Goal: Answer question/provide support: Share knowledge or assist other users

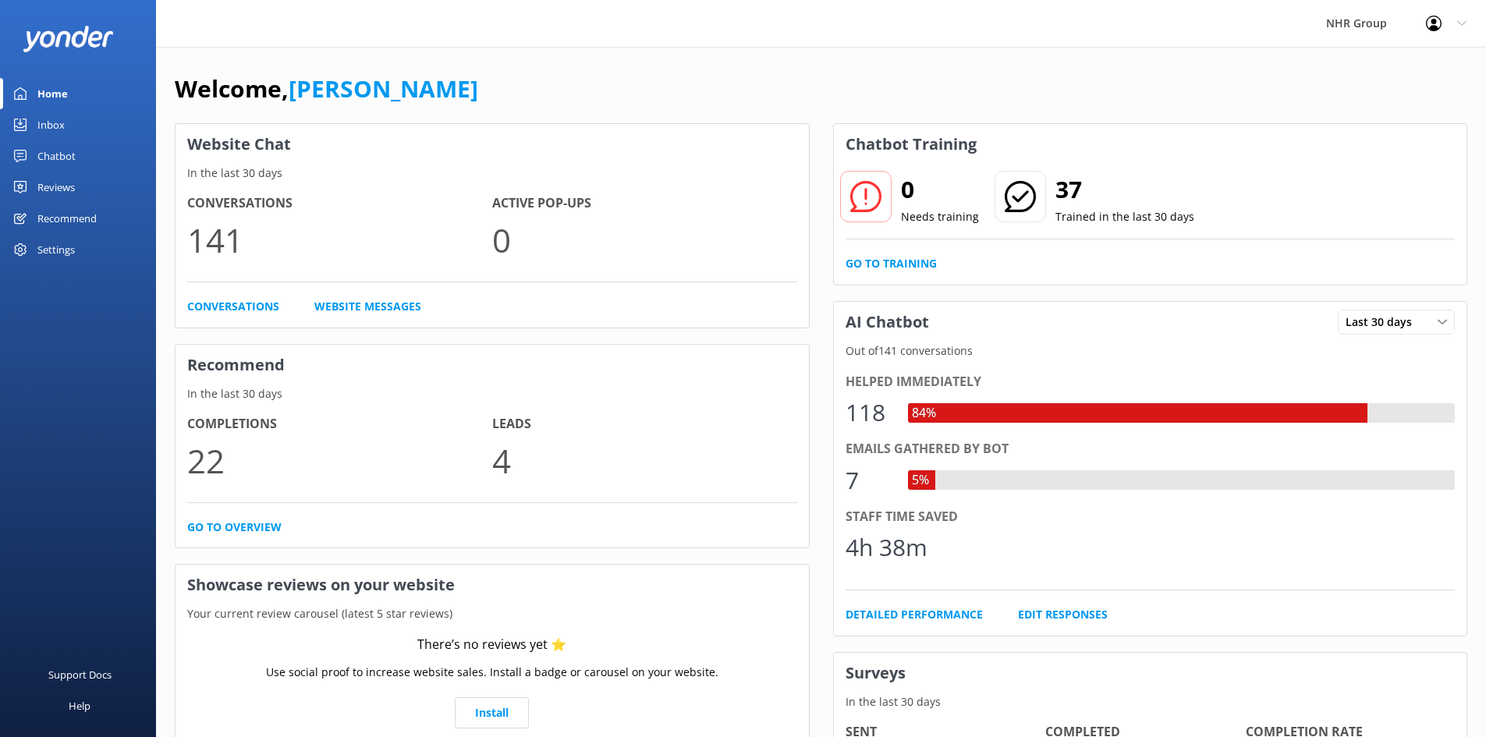
click at [62, 122] on div "Inbox" at bounding box center [50, 124] width 27 height 31
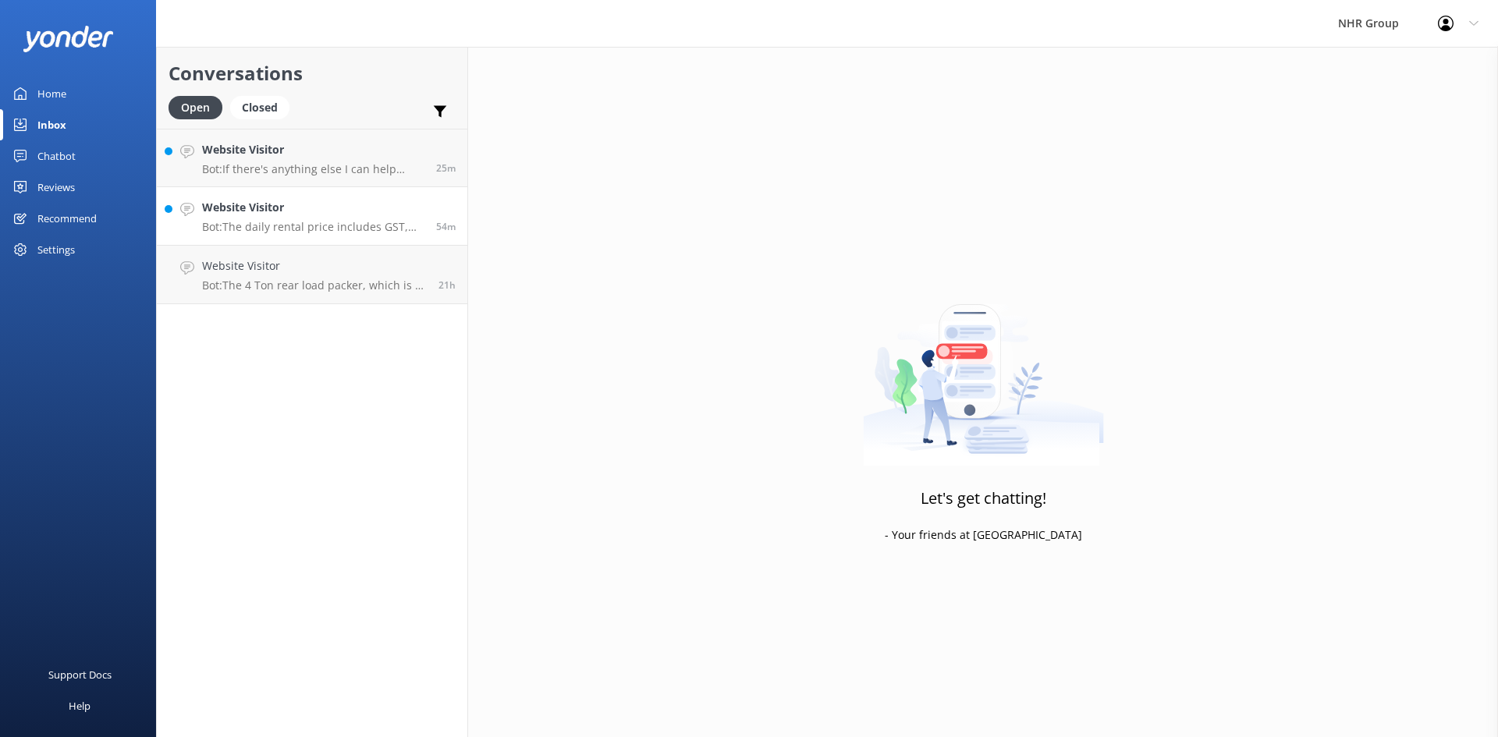
click at [241, 206] on h4 "Website Visitor" at bounding box center [313, 207] width 222 height 17
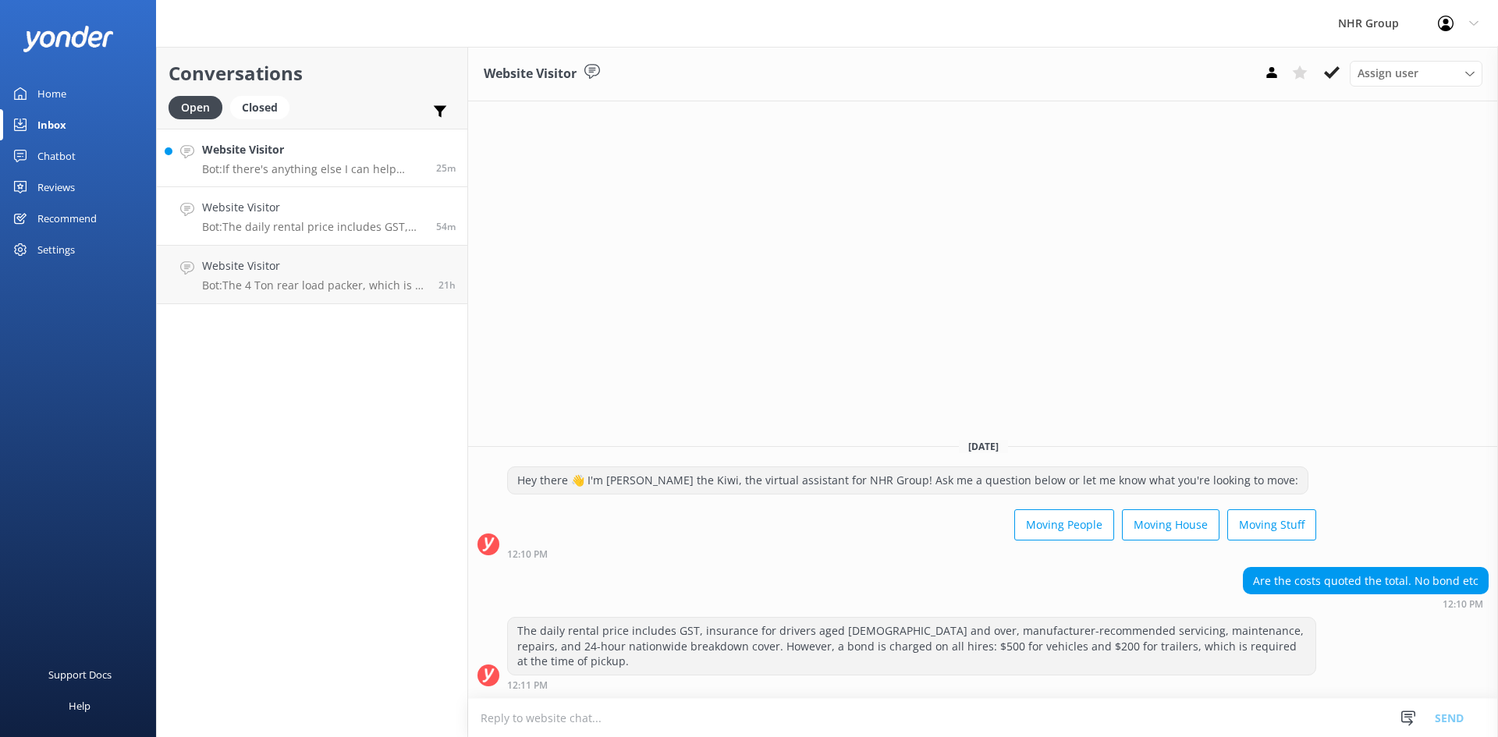
click at [309, 156] on h4 "Website Visitor" at bounding box center [313, 149] width 222 height 17
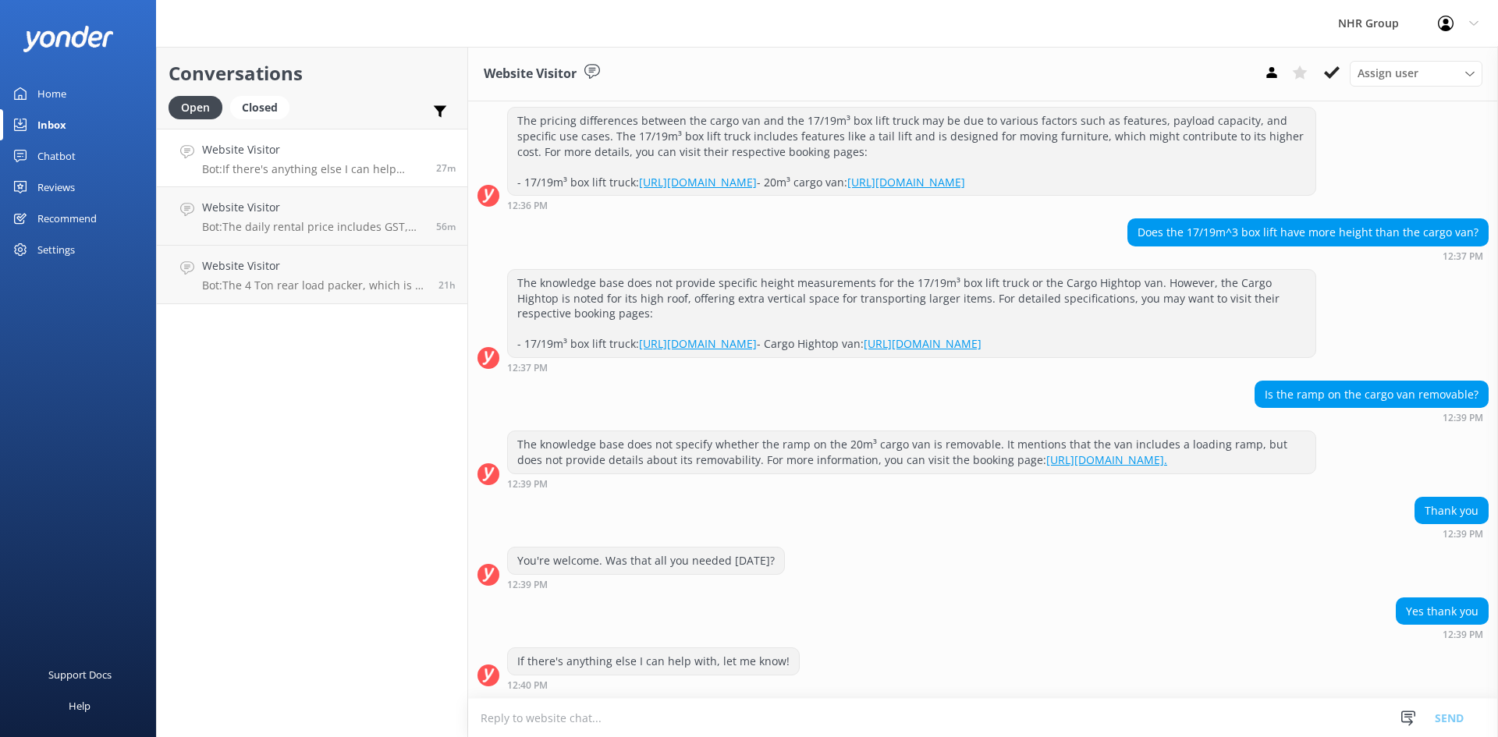
scroll to position [332, 0]
click at [894, 442] on div "The knowledge base does not specify whether the ramp on the 20m³ cargo van is r…" at bounding box center [911, 451] width 807 height 41
click at [848, 433] on div "The knowledge base does not specify whether the ramp on the 20m³ cargo van is r…" at bounding box center [911, 451] width 807 height 41
click at [796, 433] on div "The knowledge base does not specify whether the ramp on the 20m³ cargo van is r…" at bounding box center [911, 451] width 807 height 41
click at [59, 154] on div "Chatbot" at bounding box center [56, 155] width 38 height 31
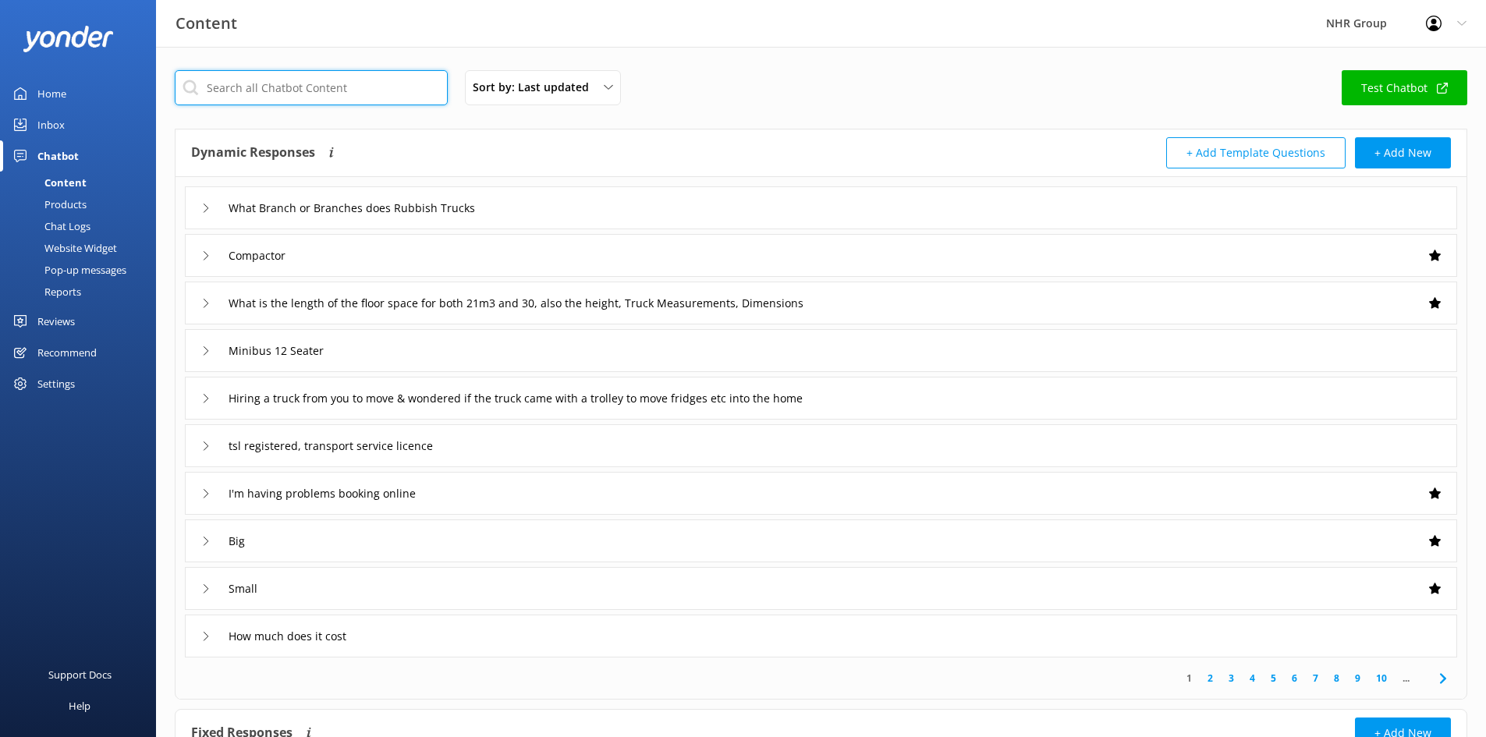
click at [303, 90] on input "text" at bounding box center [311, 87] width 273 height 35
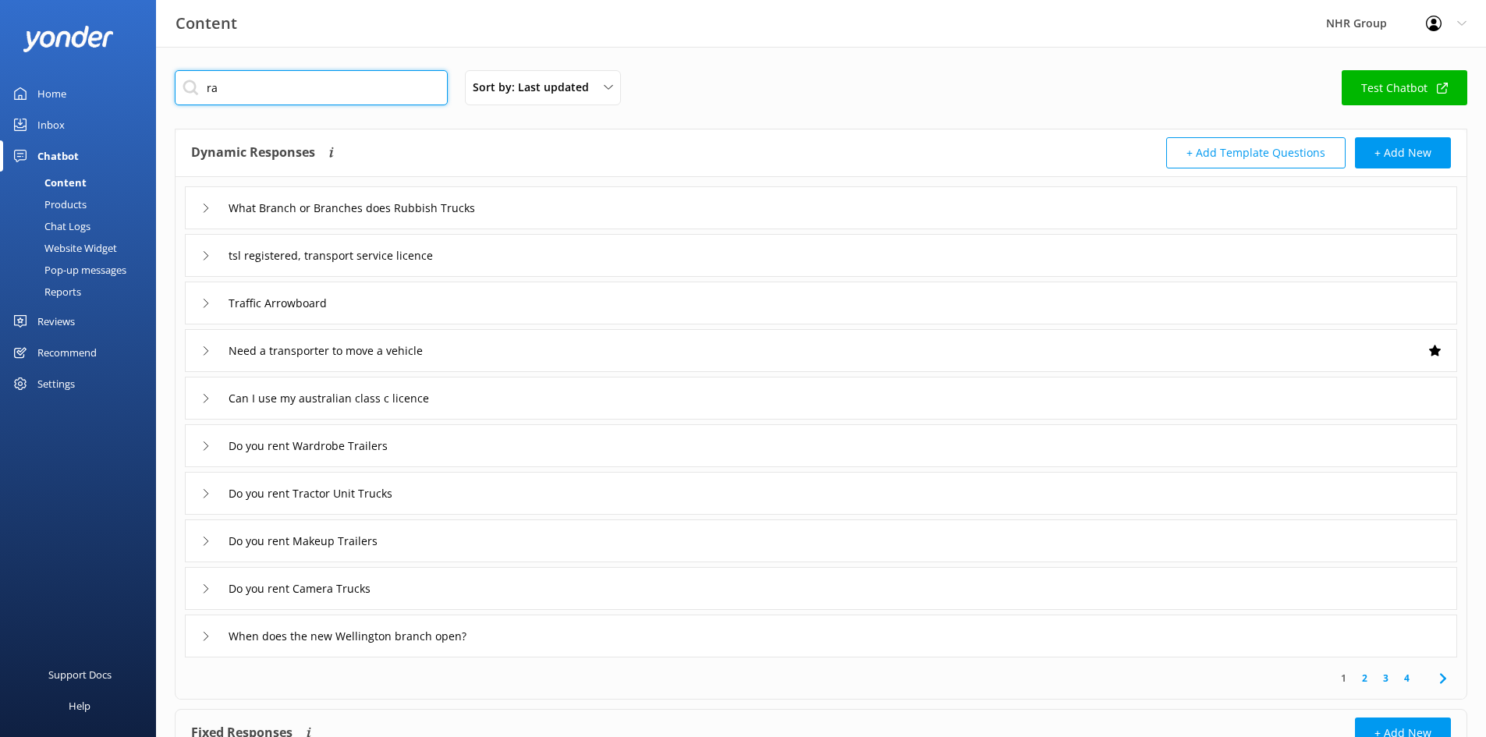
type input "r"
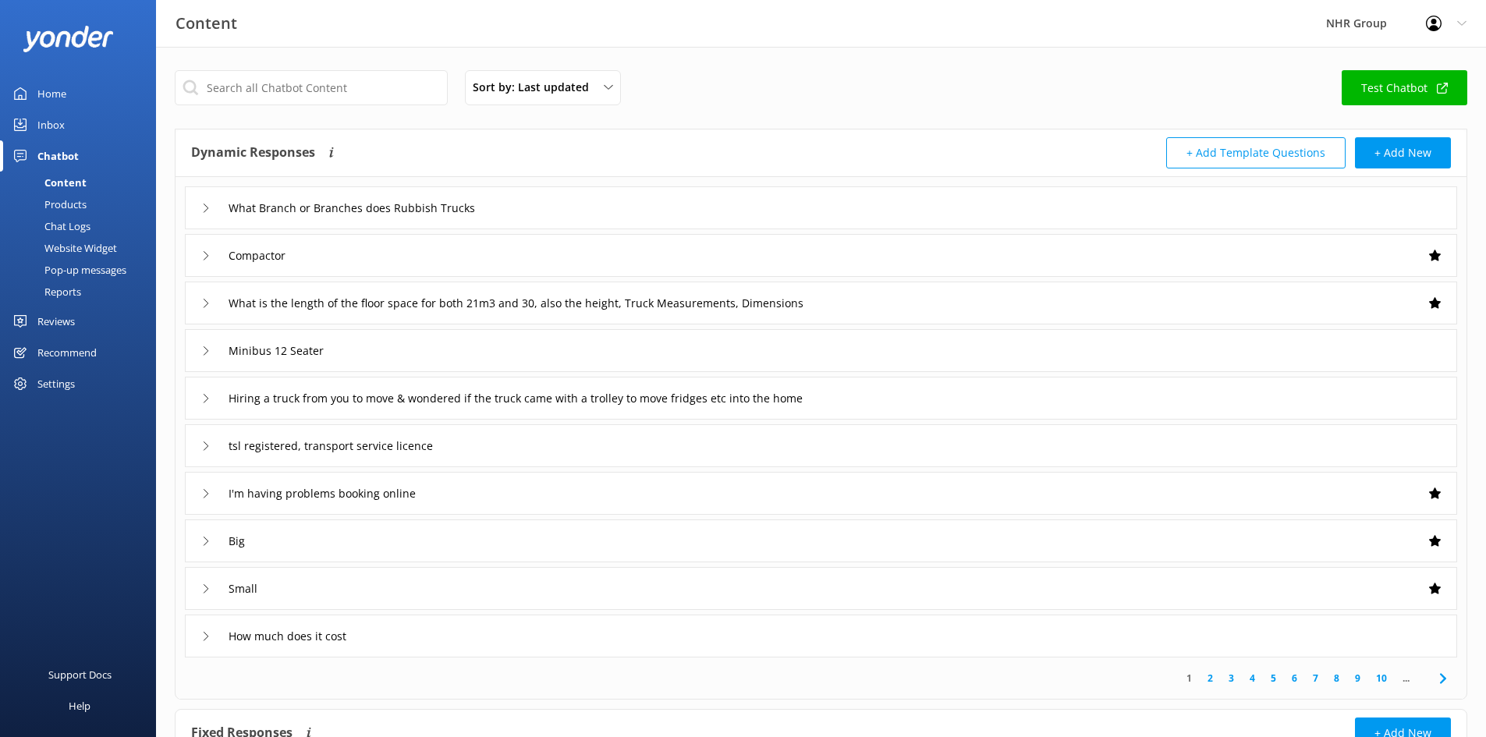
click at [54, 125] on div "Inbox" at bounding box center [50, 124] width 27 height 31
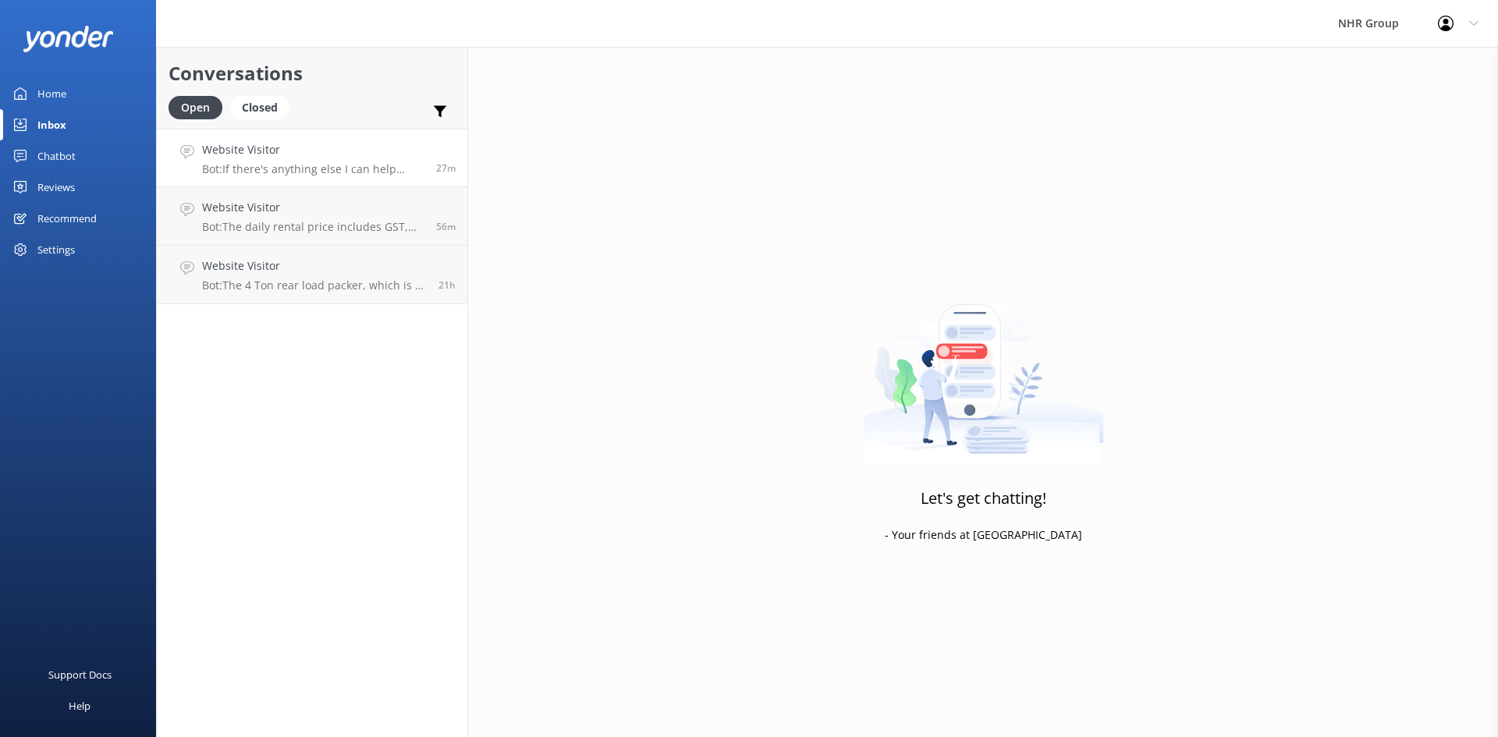
click at [252, 180] on link "Website Visitor Bot: If there's anything else I can help with, let me know! 27m" at bounding box center [312, 158] width 311 height 59
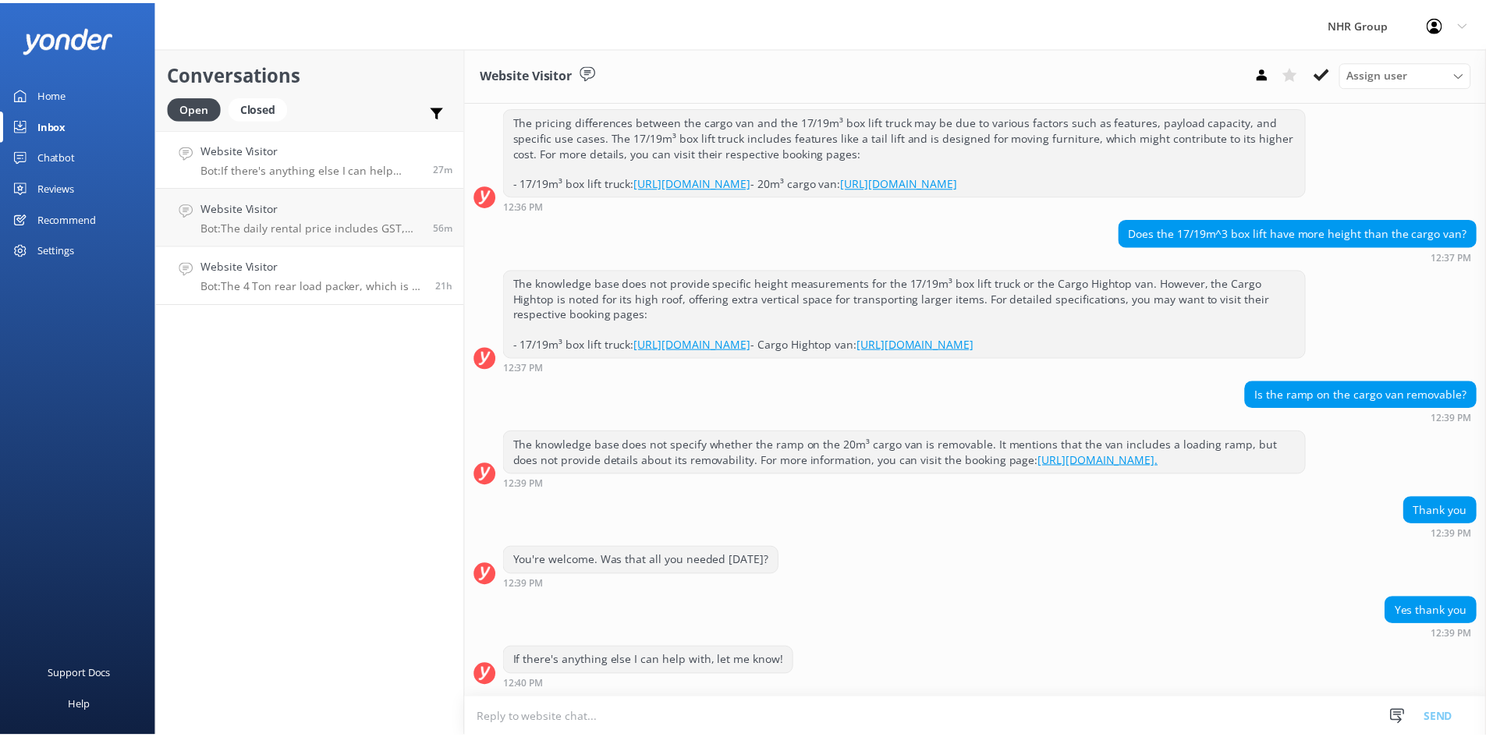
scroll to position [332, 0]
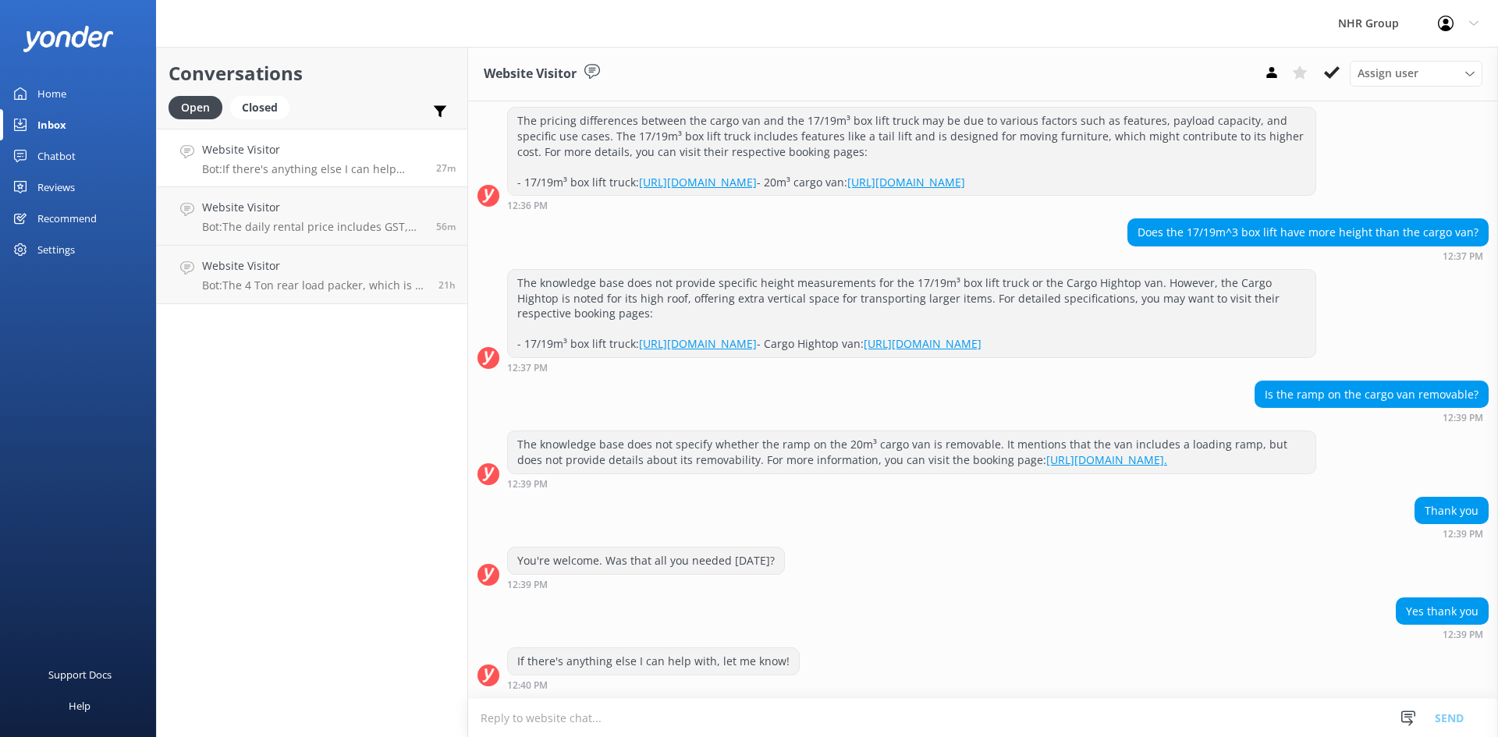
click at [593, 276] on div "The knowledge base does not provide specific height measurements for the 17/19m…" at bounding box center [911, 313] width 807 height 87
click at [549, 440] on div "The knowledge base does not specify whether the ramp on the 20m³ cargo van is r…" at bounding box center [911, 451] width 807 height 41
drag, startPoint x: 516, startPoint y: 429, endPoint x: 835, endPoint y: 470, distance: 320.9
click at [835, 470] on div "The knowledge base does not specify whether the ramp on the 20m³ cargo van is r…" at bounding box center [911, 451] width 807 height 41
copy div "The knowledge base does not specify whether the ramp on the 20m³ cargo van is r…"
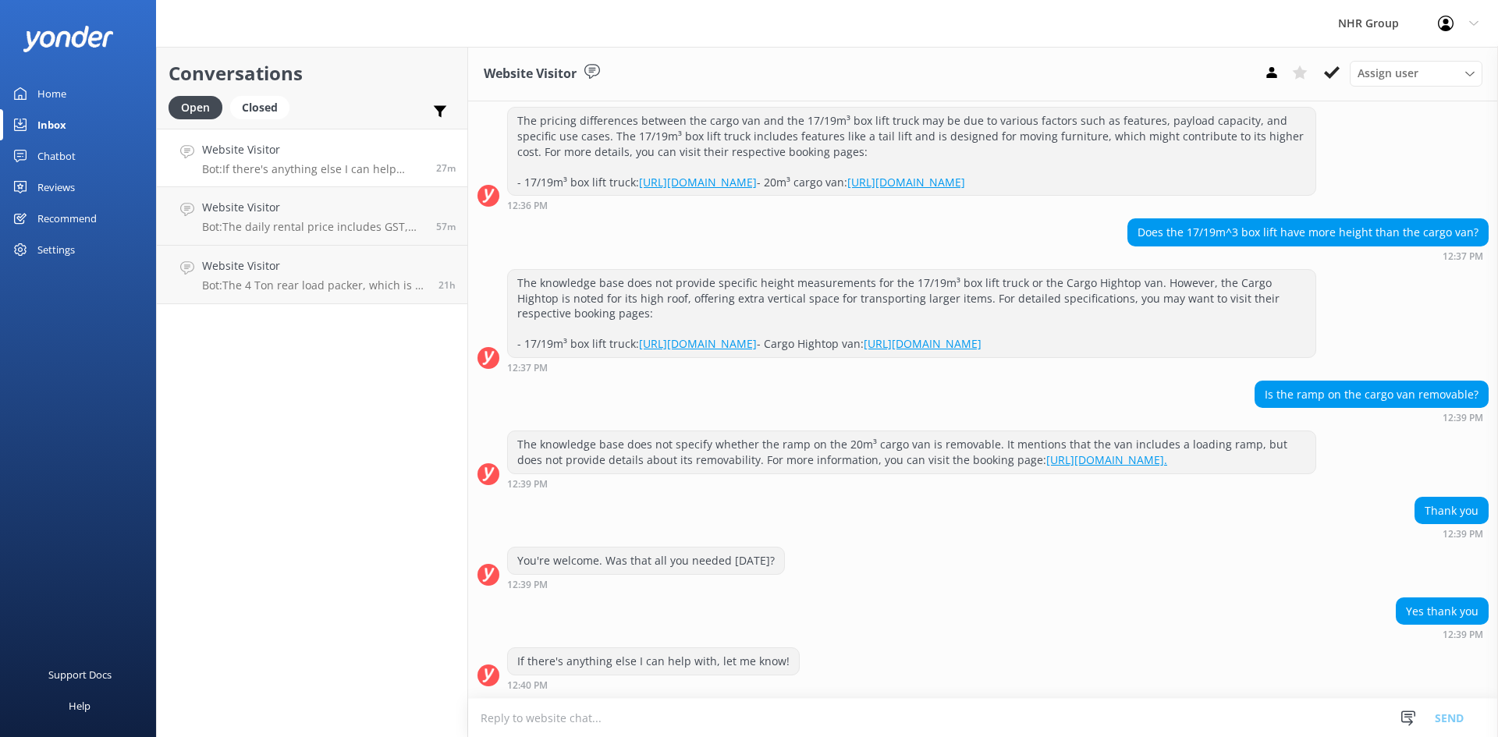
click at [80, 158] on link "Chatbot" at bounding box center [78, 155] width 156 height 31
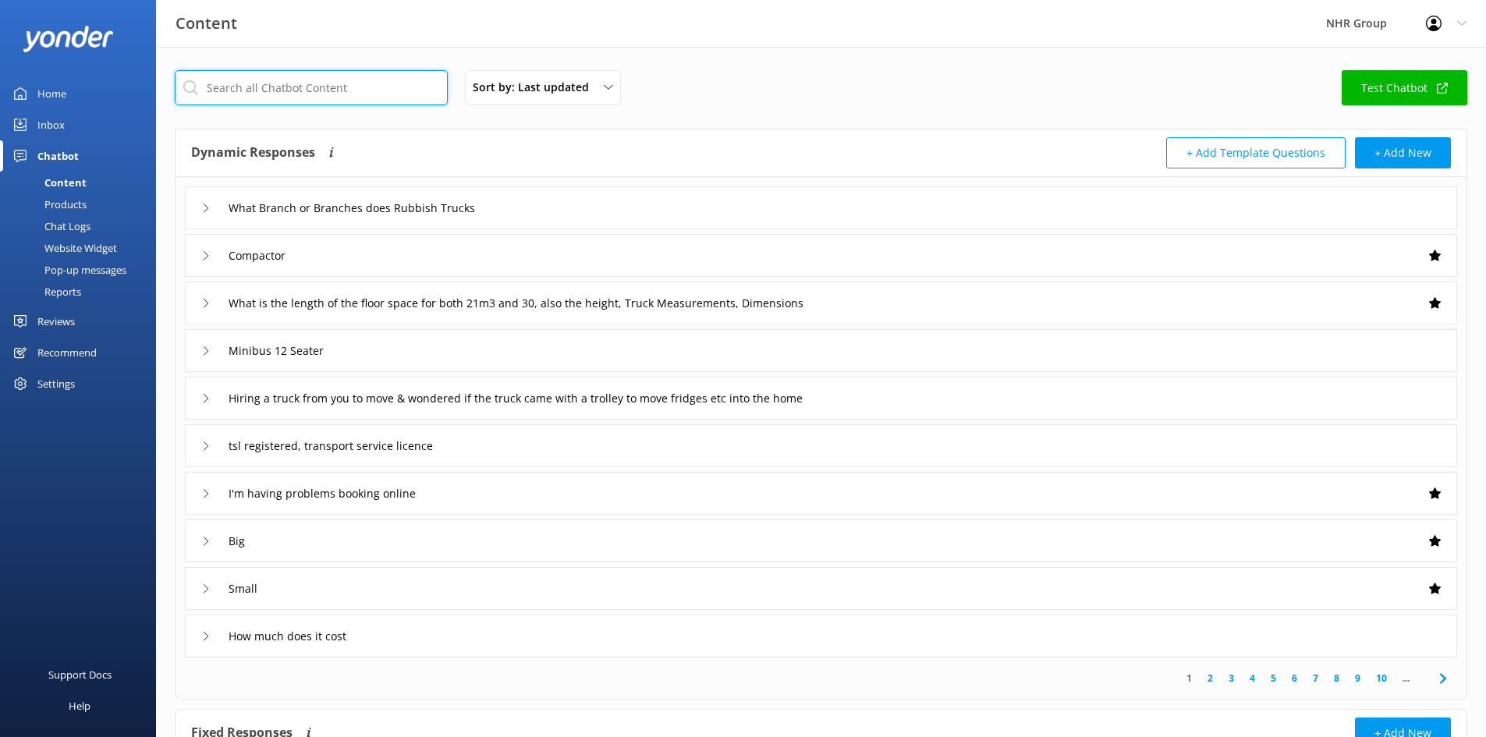
click at [250, 87] on input "text" at bounding box center [311, 87] width 273 height 35
paste input "The knowledge base does not specify whether the ramp on the 20m³ cargo van is r…"
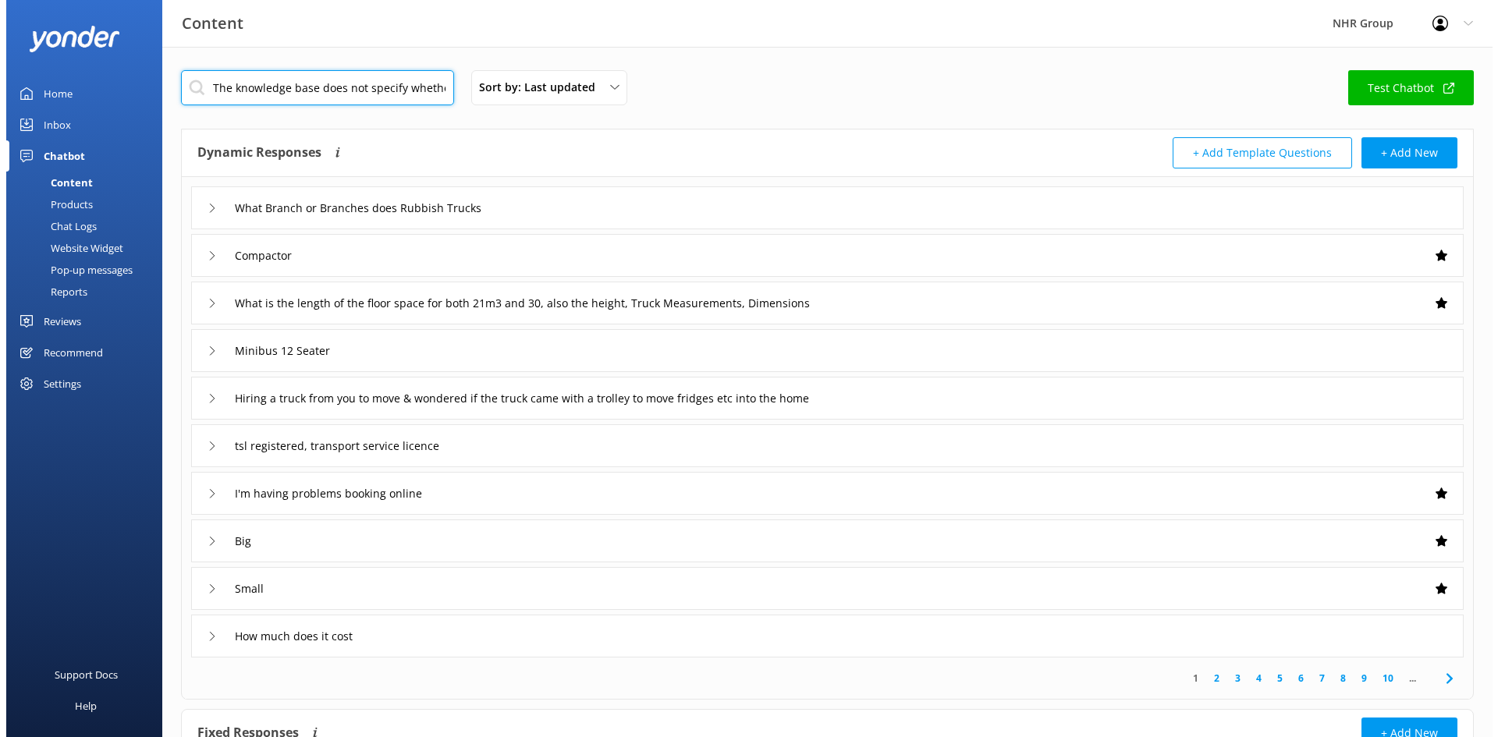
scroll to position [0, 1443]
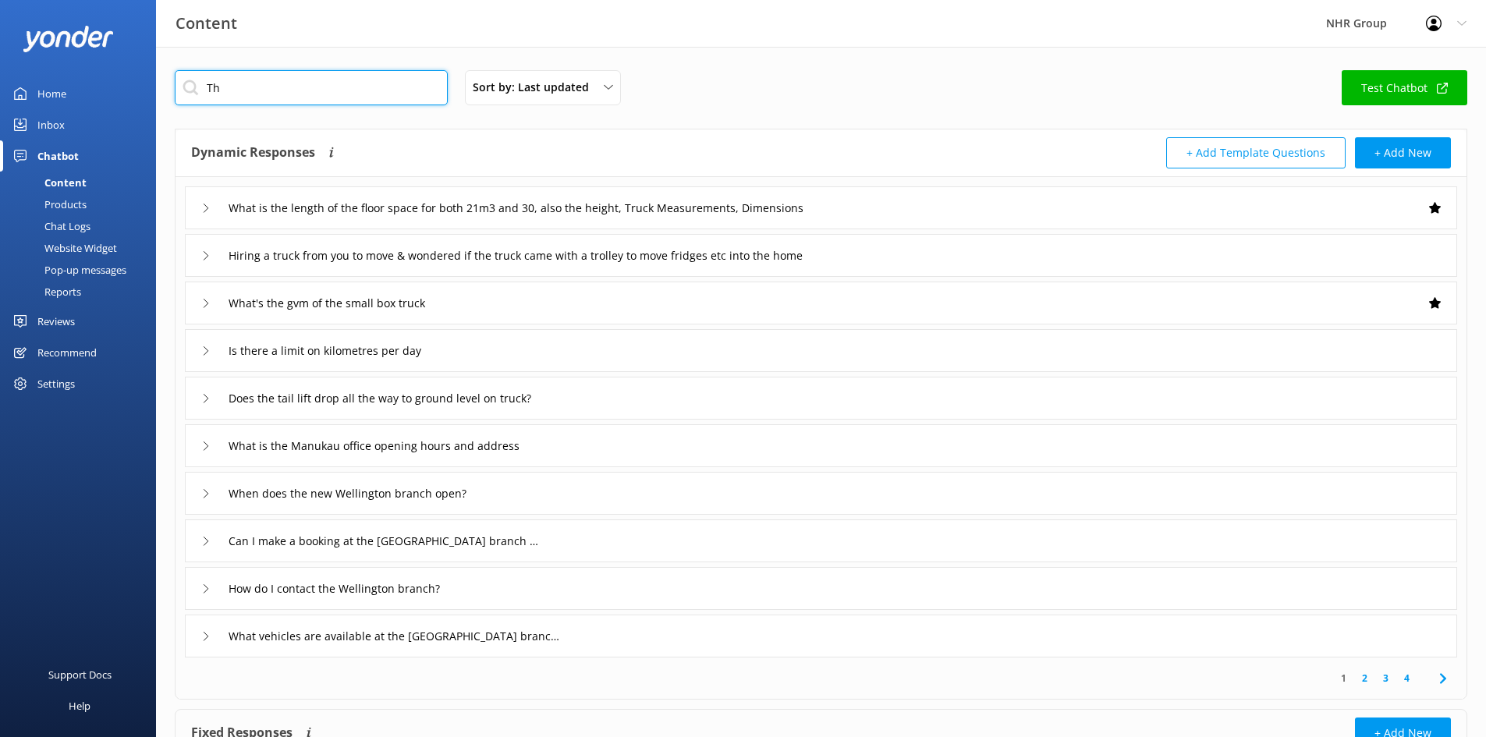
type input "T"
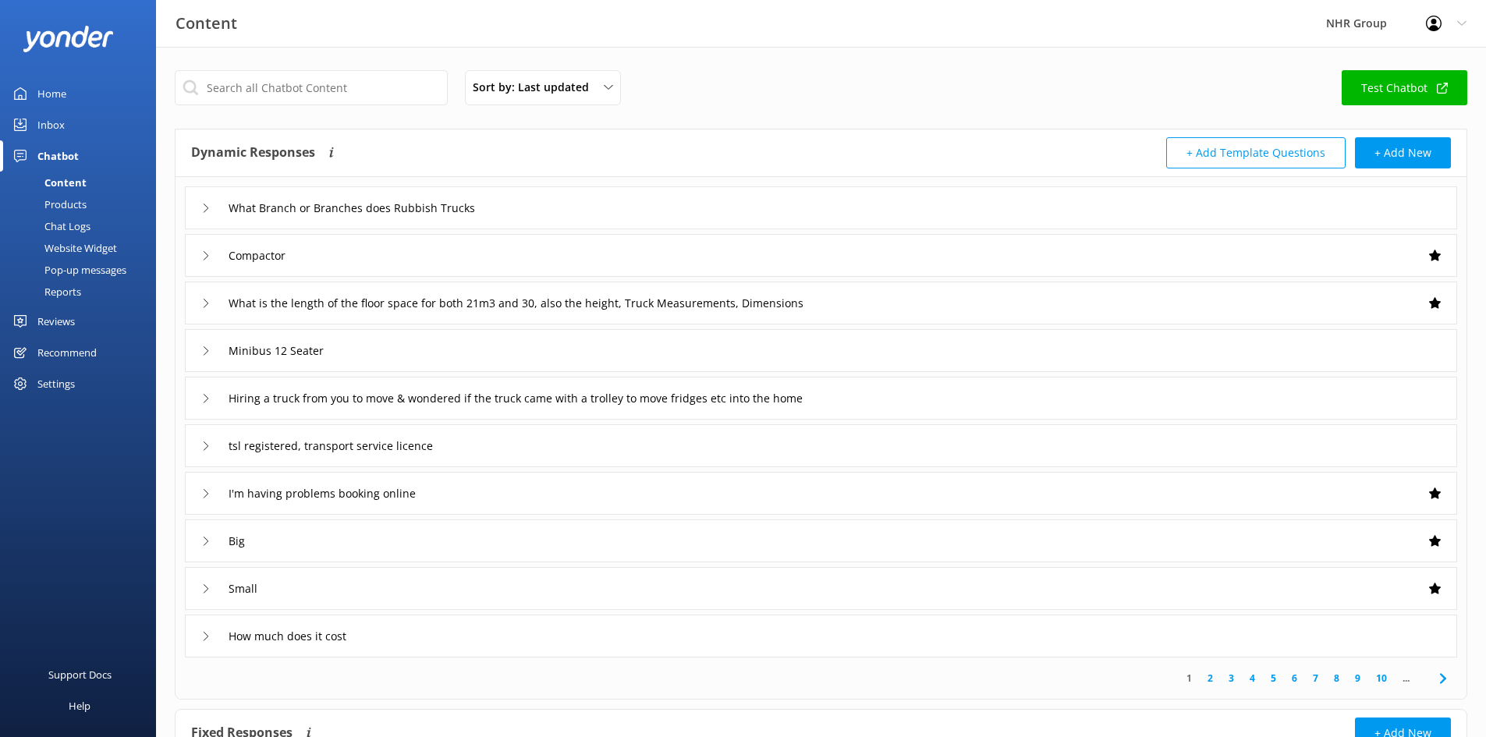
click at [742, 66] on div "Sort by: Last updated Title Last updated Test Chatbot Dynamic Responses Dynamic…" at bounding box center [821, 504] width 1330 height 915
click at [42, 155] on div "Chatbot" at bounding box center [57, 155] width 41 height 31
click at [46, 124] on div "Inbox" at bounding box center [50, 124] width 27 height 31
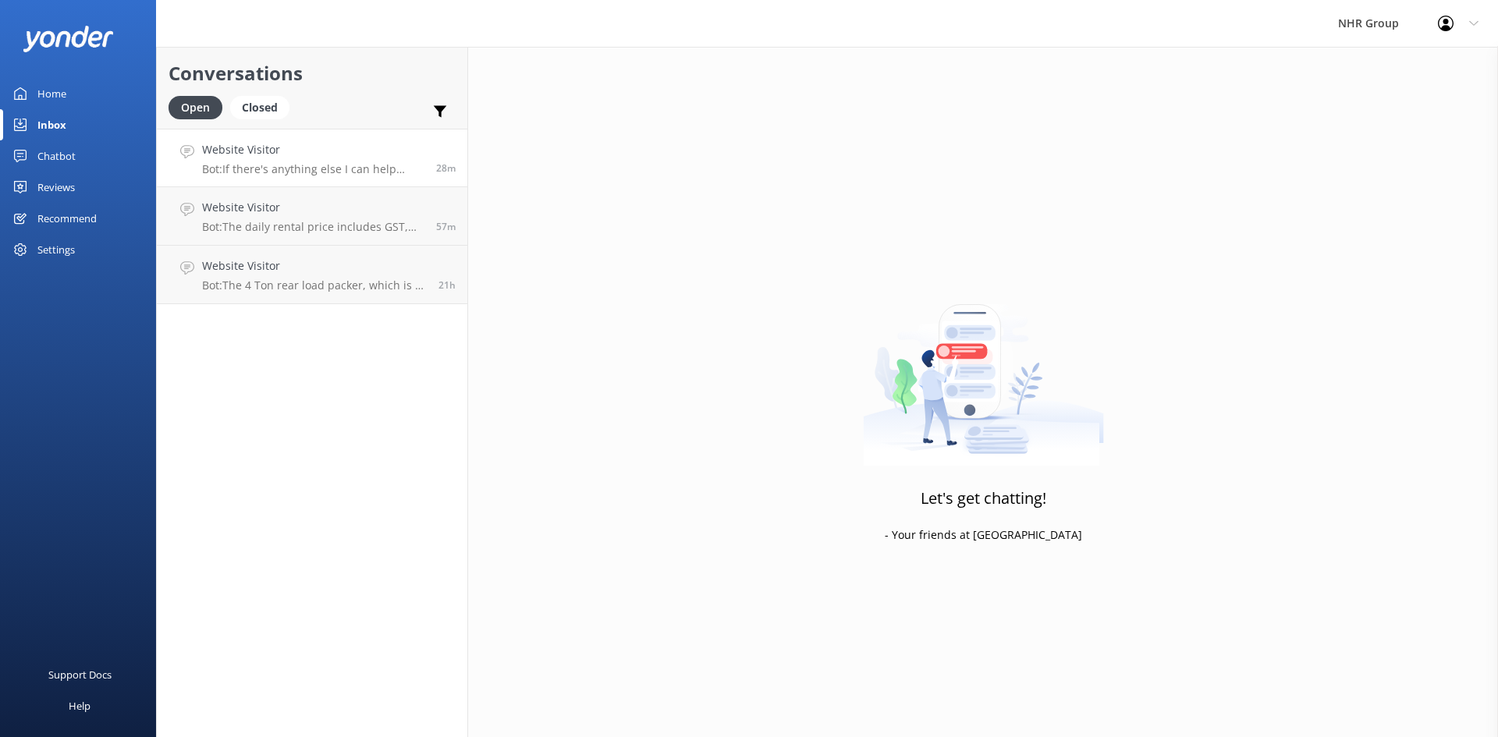
click at [231, 162] on p "Bot: If there's anything else I can help with, let me know!" at bounding box center [313, 169] width 222 height 14
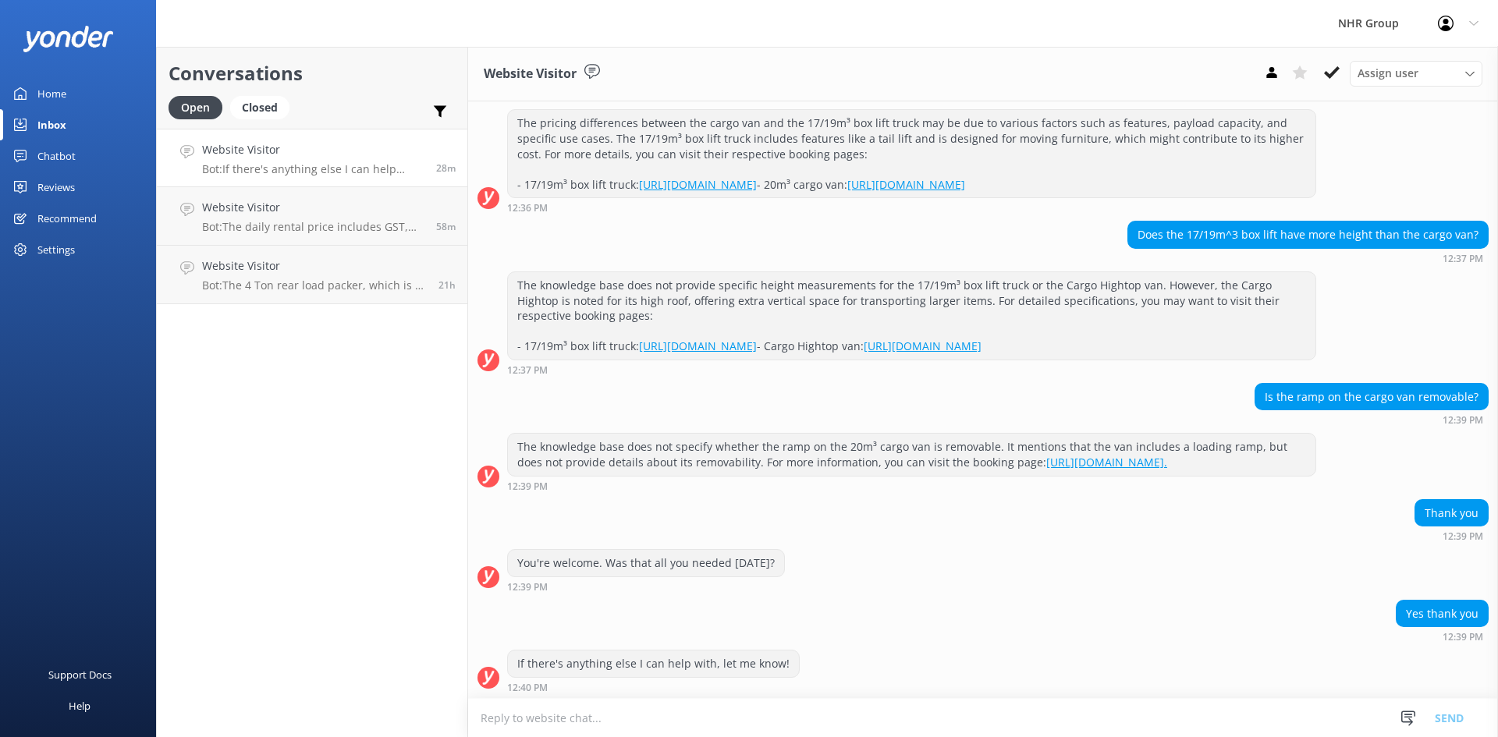
scroll to position [332, 0]
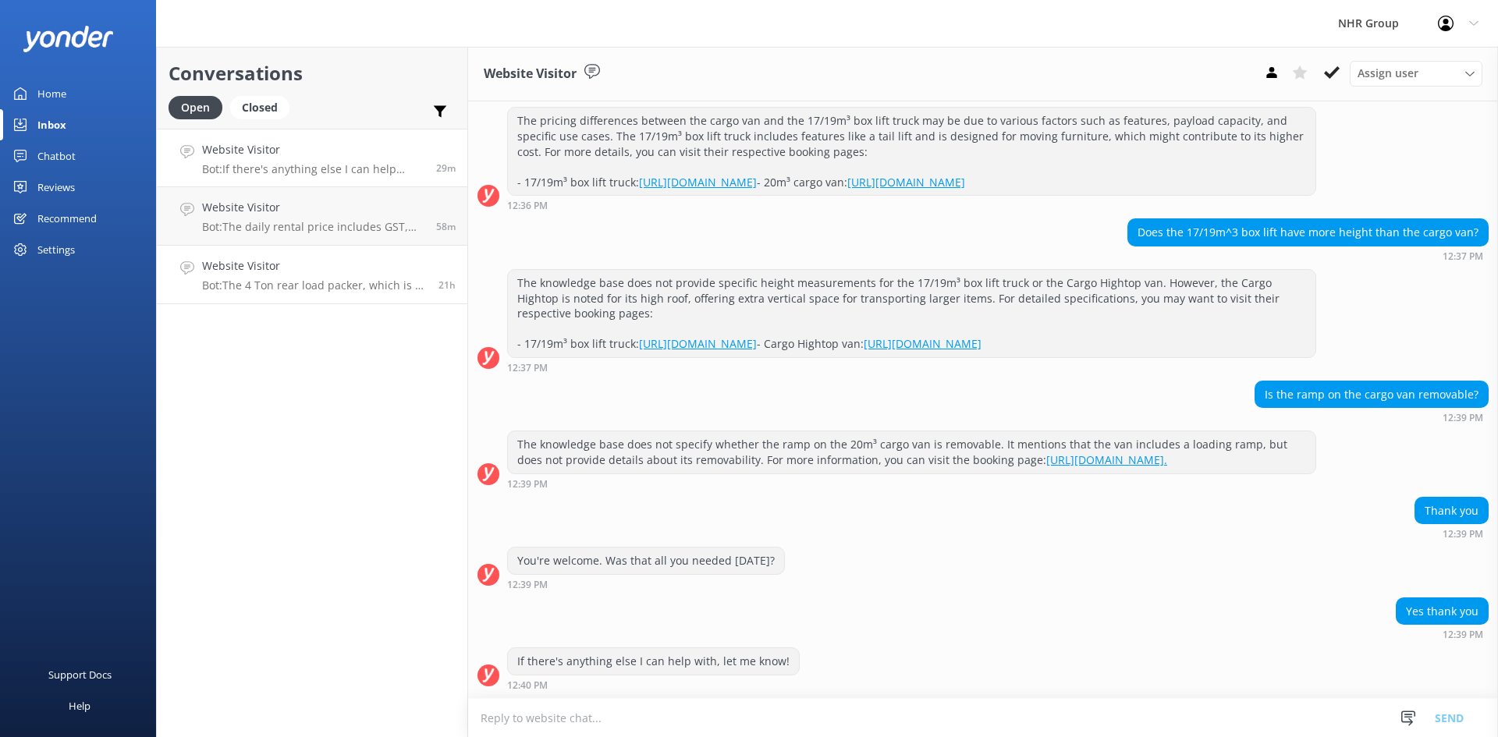
click at [287, 295] on link "Website Visitor Bot: The 4 Ton rear load packer, which is a type of rubbish tru…" at bounding box center [312, 275] width 311 height 59
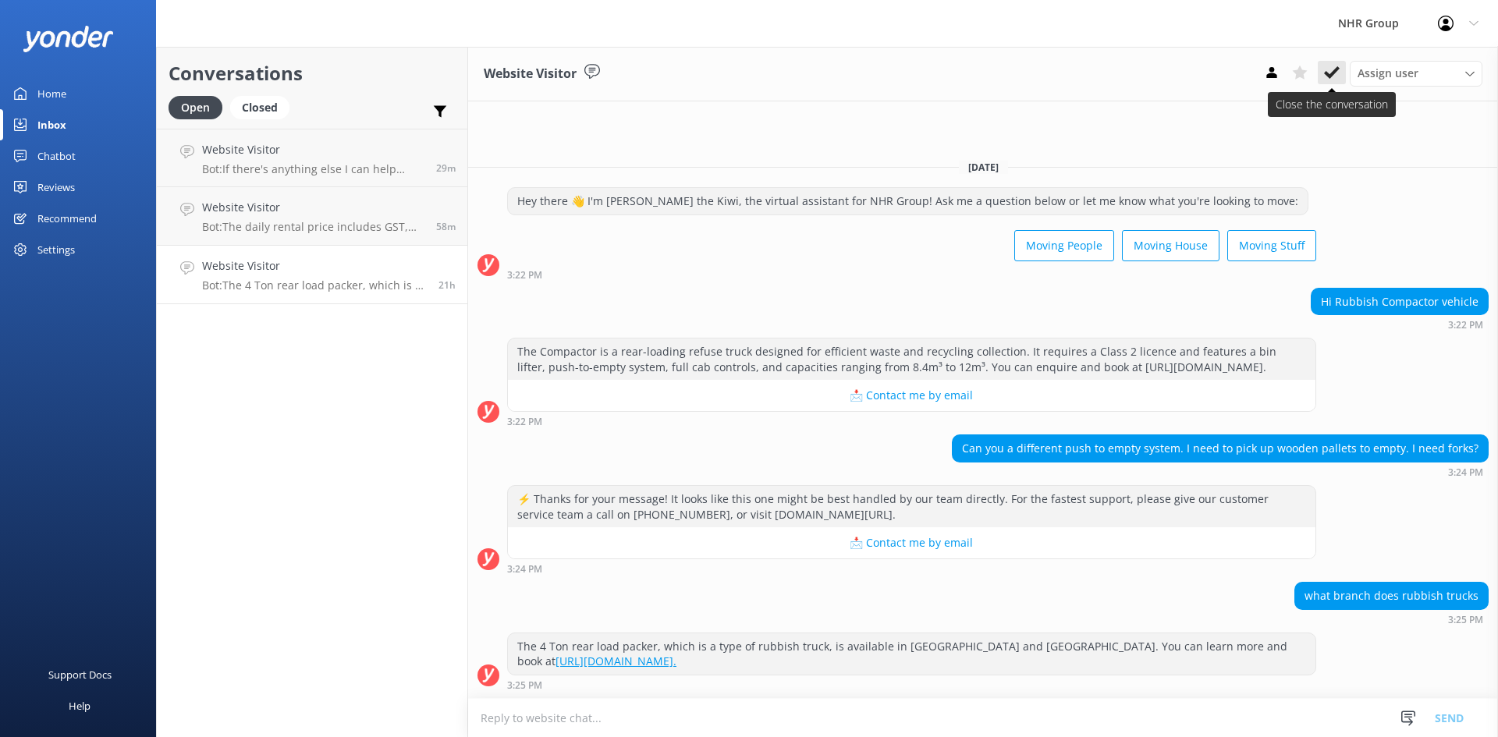
click at [1334, 72] on use at bounding box center [1332, 72] width 16 height 12
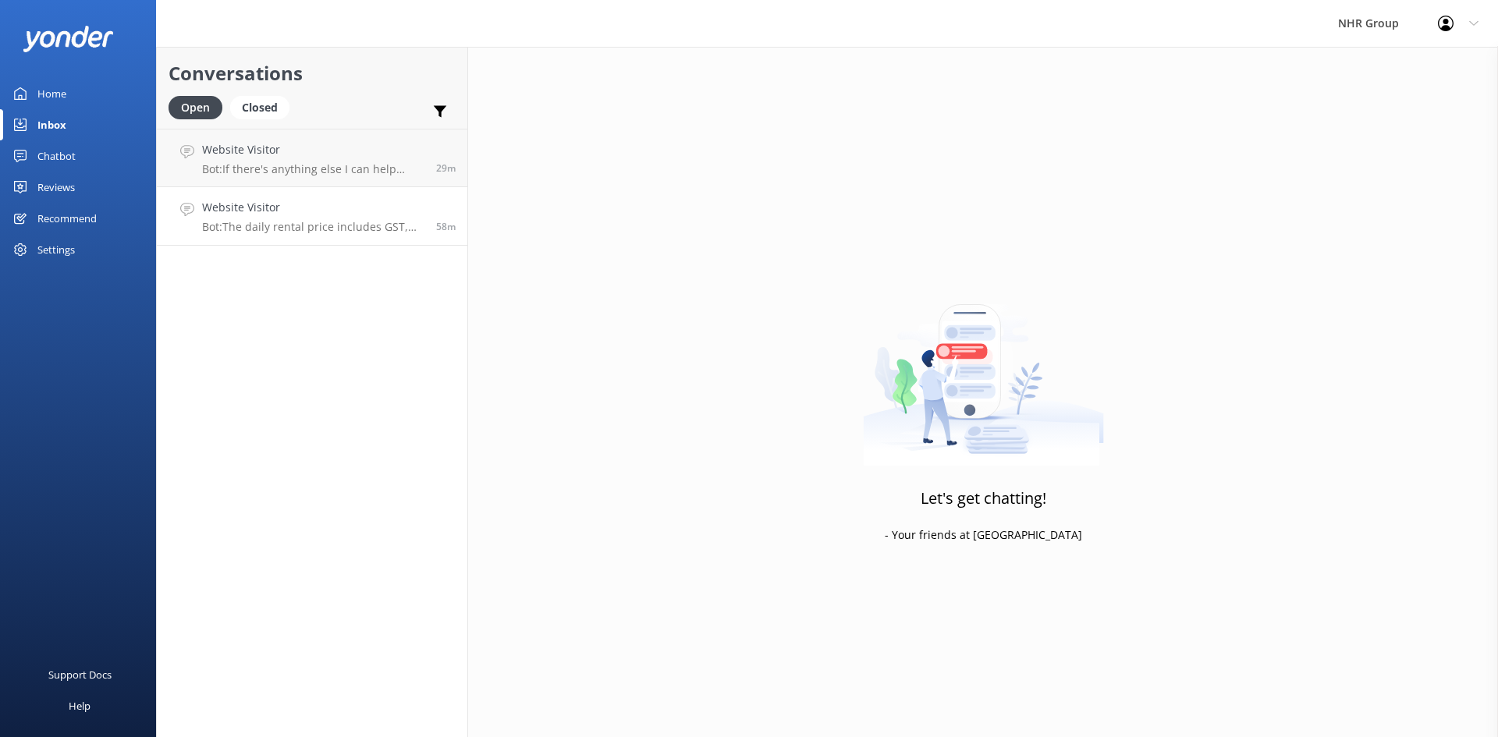
click at [308, 223] on p "Bot: The daily rental price includes GST, insurance for drivers aged 21 and ove…" at bounding box center [313, 227] width 222 height 14
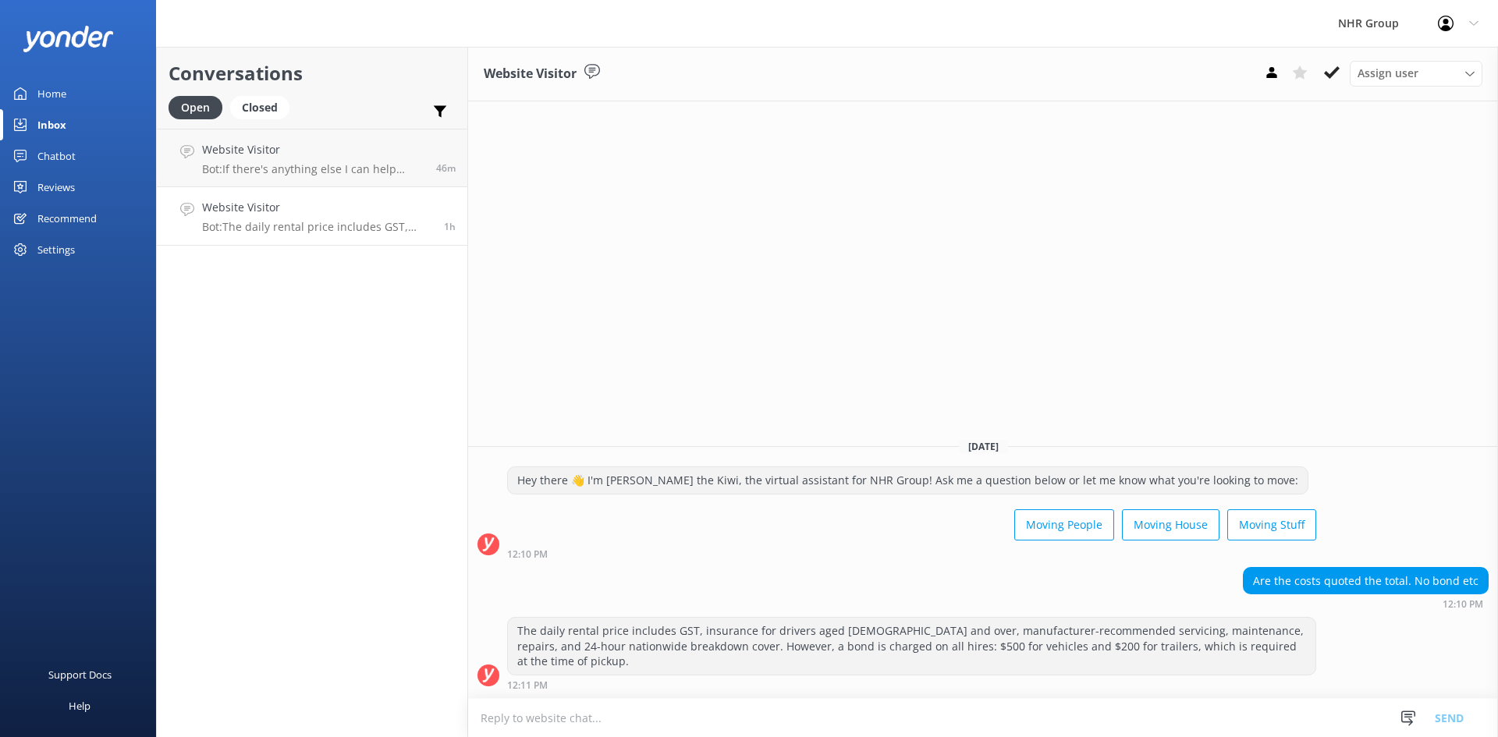
click at [286, 213] on h4 "Website Visitor" at bounding box center [317, 207] width 230 height 17
click at [288, 177] on link "Website Visitor Bot: If there's anything else I can help with, let me know! 46m" at bounding box center [312, 158] width 311 height 59
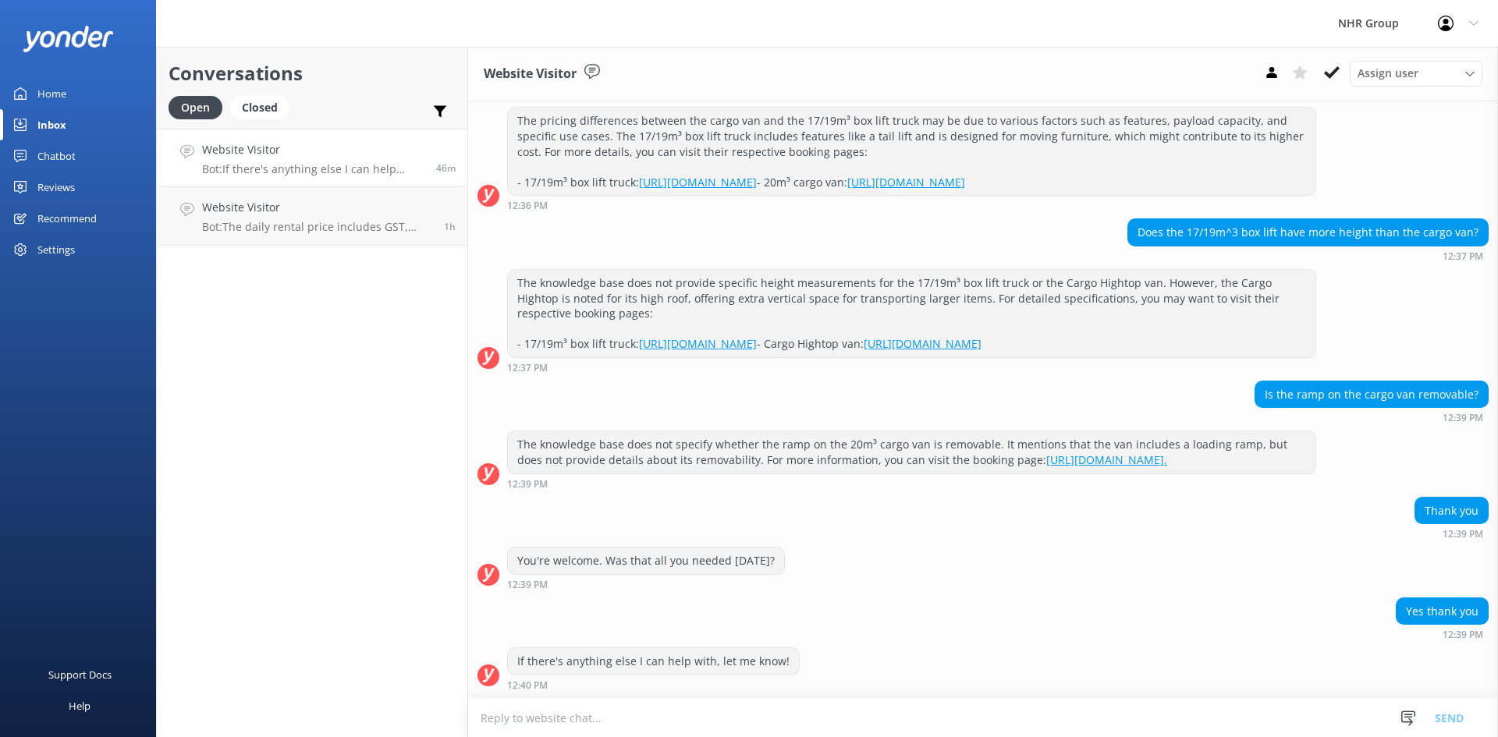
scroll to position [332, 0]
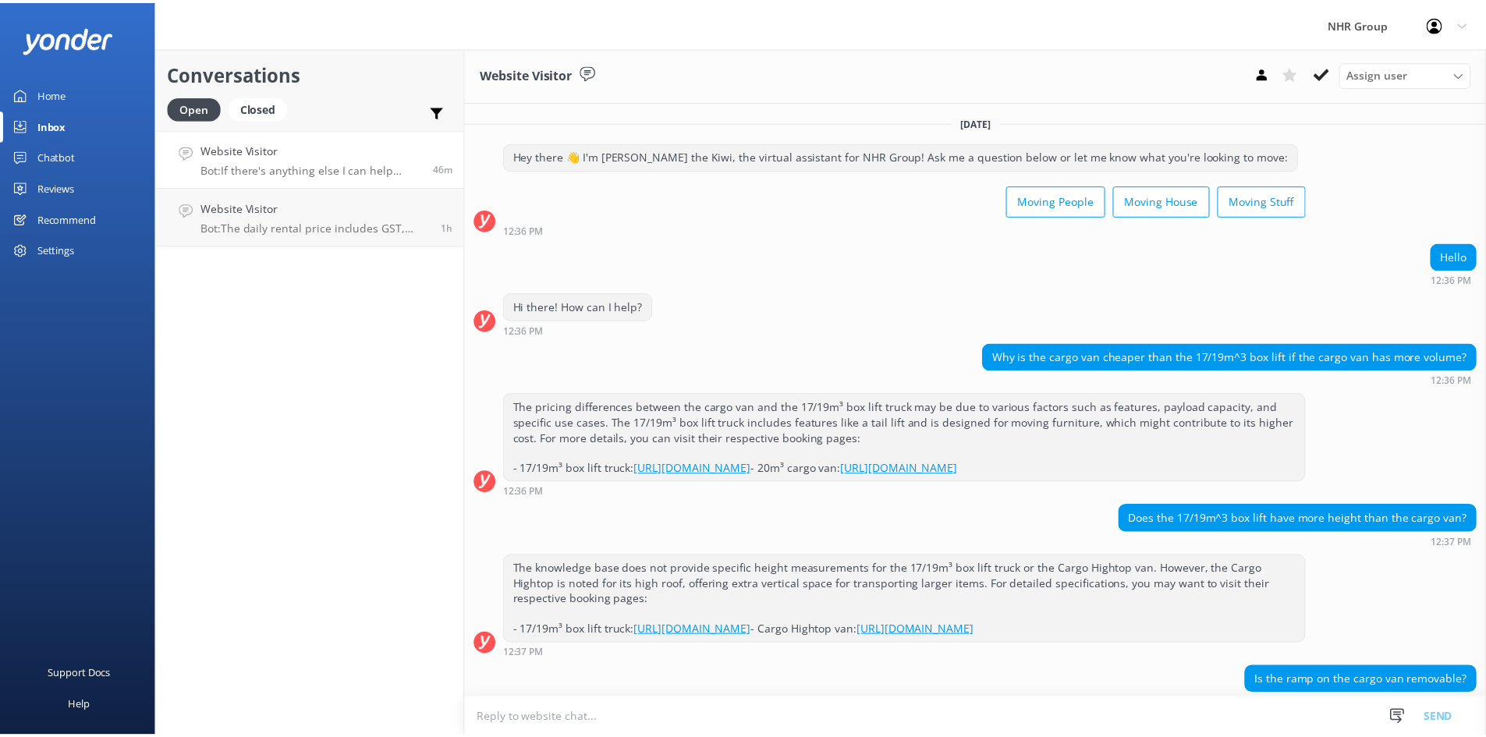
scroll to position [332, 0]
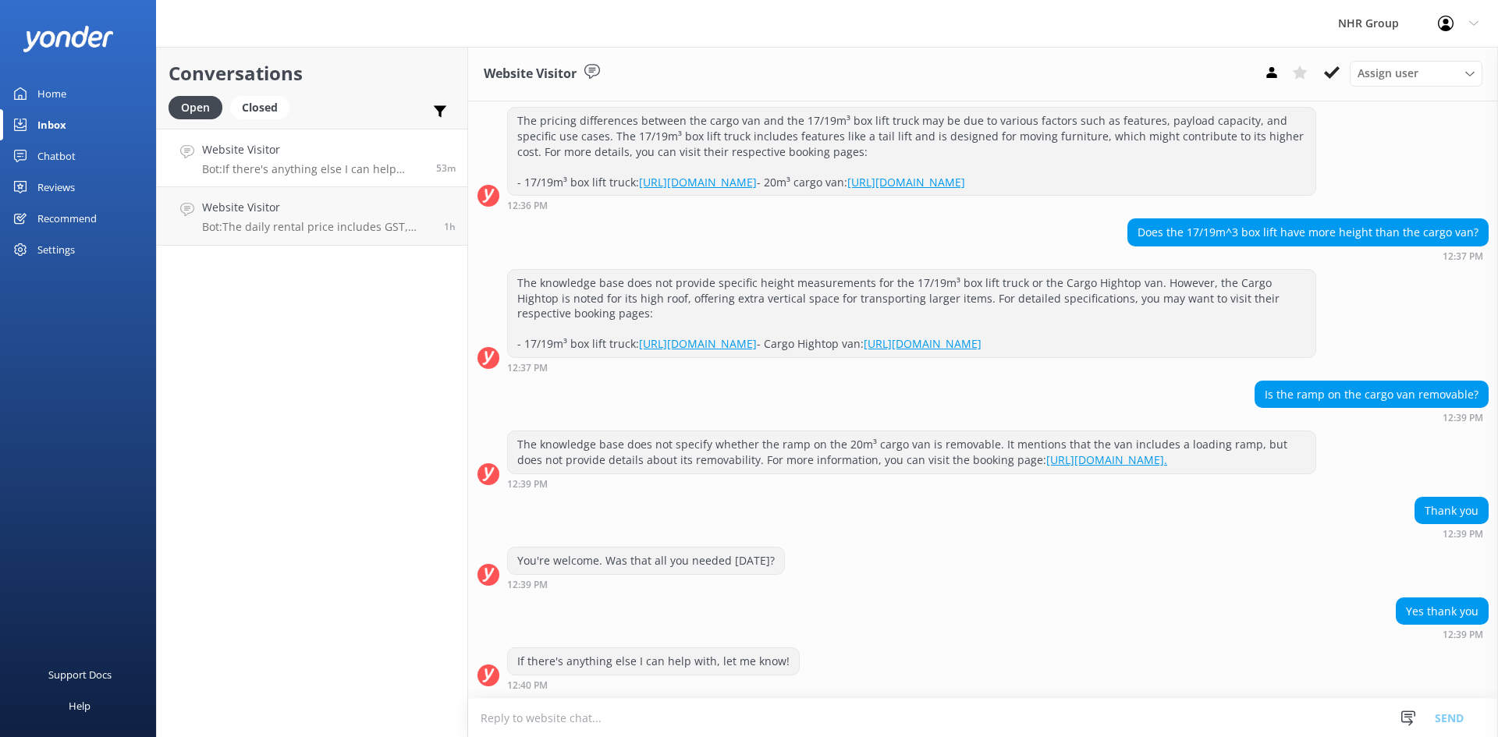
click at [23, 100] on link "Home" at bounding box center [78, 93] width 156 height 31
